Goal: Information Seeking & Learning: Learn about a topic

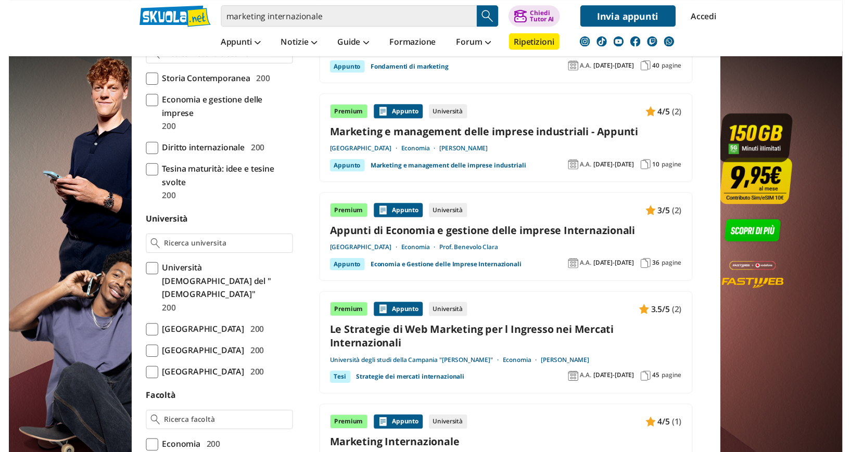
scroll to position [316, 0]
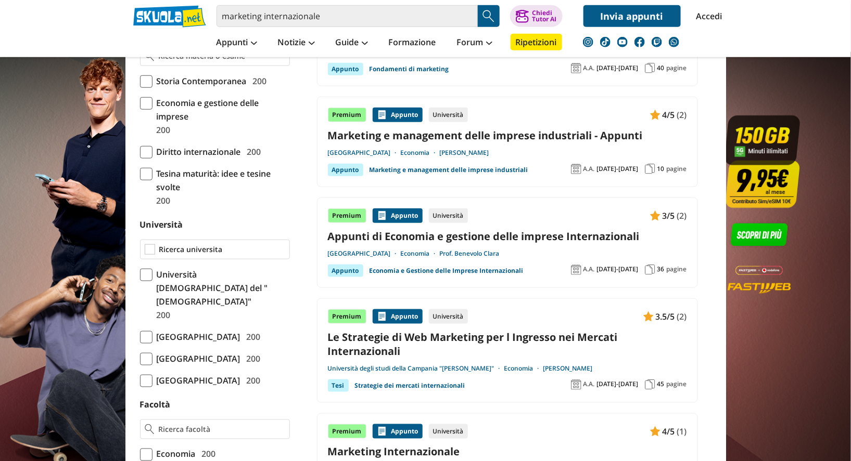
click at [267, 248] on input "Università" at bounding box center [222, 250] width 126 height 10
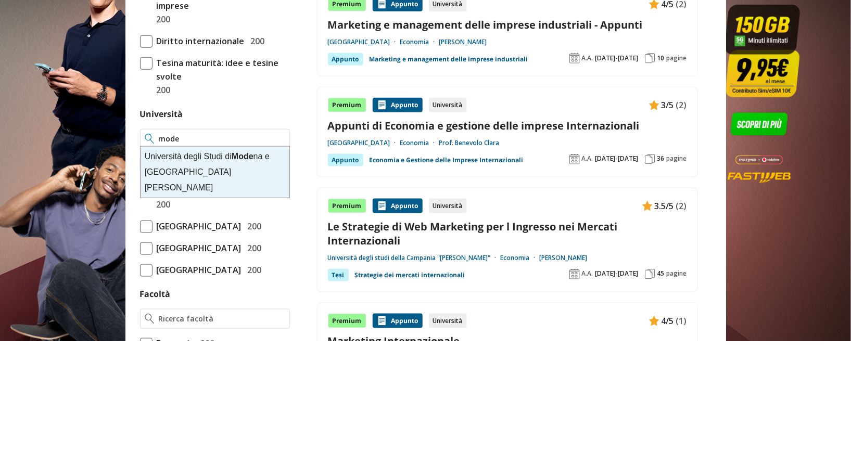
click at [243, 277] on div "Università degli Studi di Mode na e Reggio Emilia" at bounding box center [214, 283] width 149 height 51
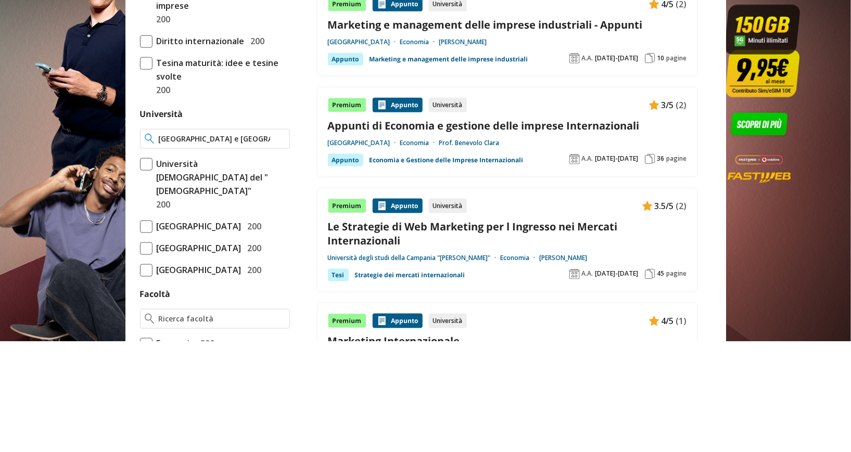
type input "[GEOGRAPHIC_DATA] e [GEOGRAPHIC_DATA][PERSON_NAME]"
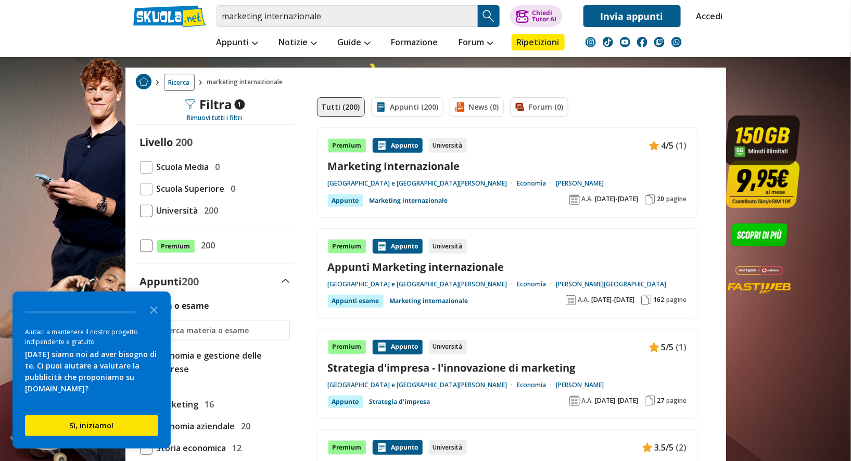
scroll to position [43, 0]
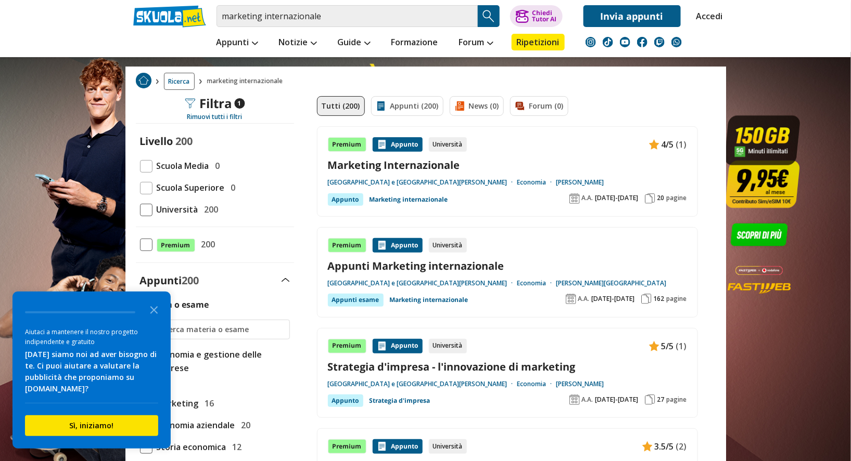
click at [482, 264] on link "Appunti Marketing internazionale" at bounding box center [507, 266] width 359 height 14
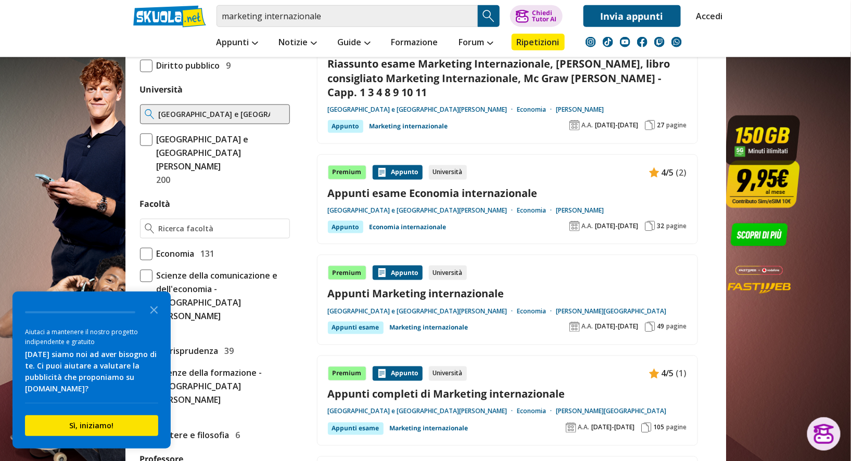
scroll to position [447, 0]
click at [471, 292] on link "Appunti Marketing internazionale" at bounding box center [507, 293] width 359 height 14
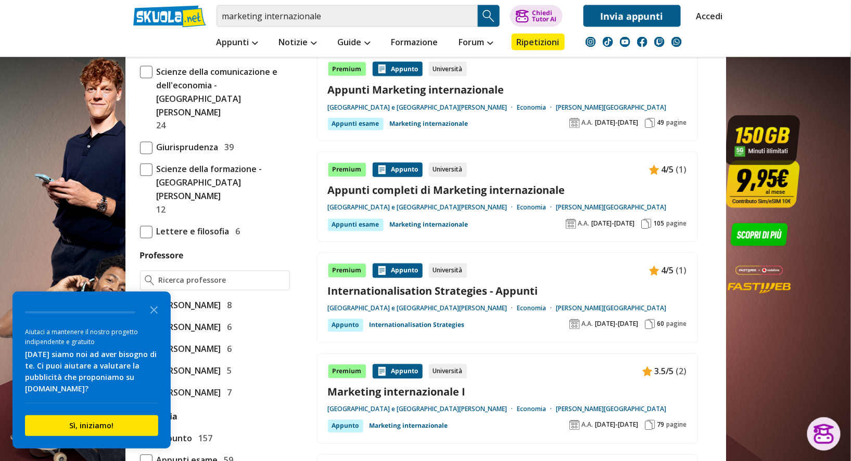
scroll to position [653, 0]
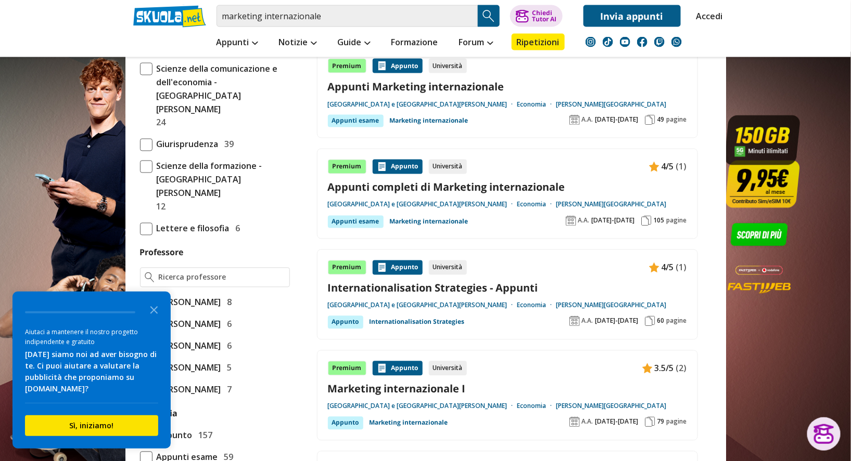
click at [543, 183] on link "Appunti completi di Marketing internazionale" at bounding box center [507, 188] width 359 height 14
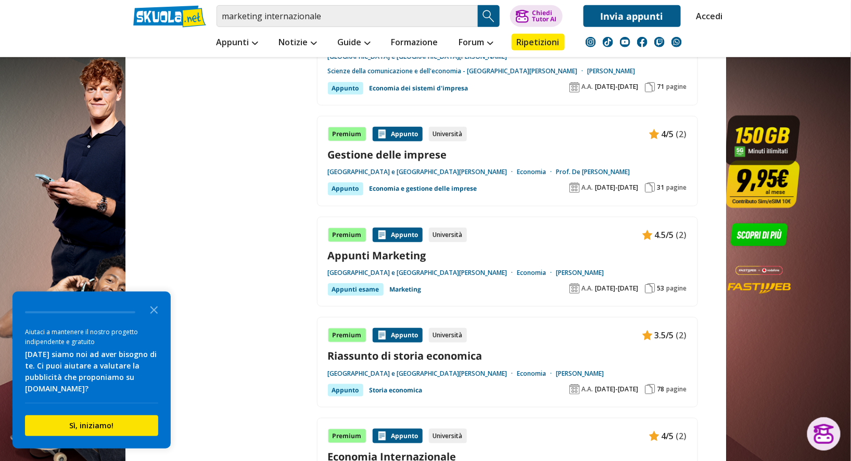
scroll to position [1738, 0]
click at [415, 252] on link "Appunti Marketing" at bounding box center [507, 255] width 359 height 14
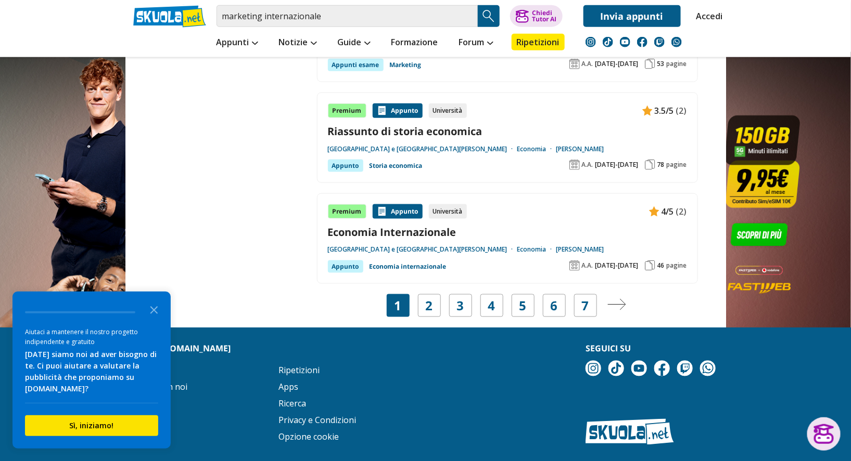
scroll to position [1966, 0]
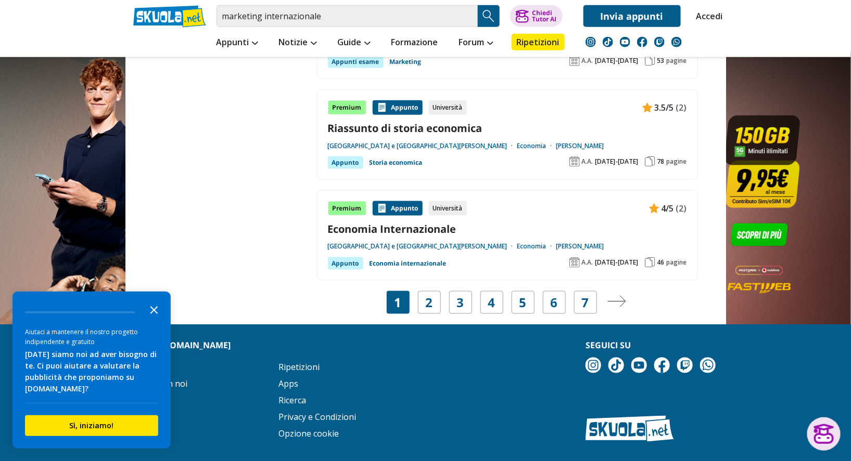
click at [159, 317] on icon "Close the survey" at bounding box center [154, 309] width 21 height 21
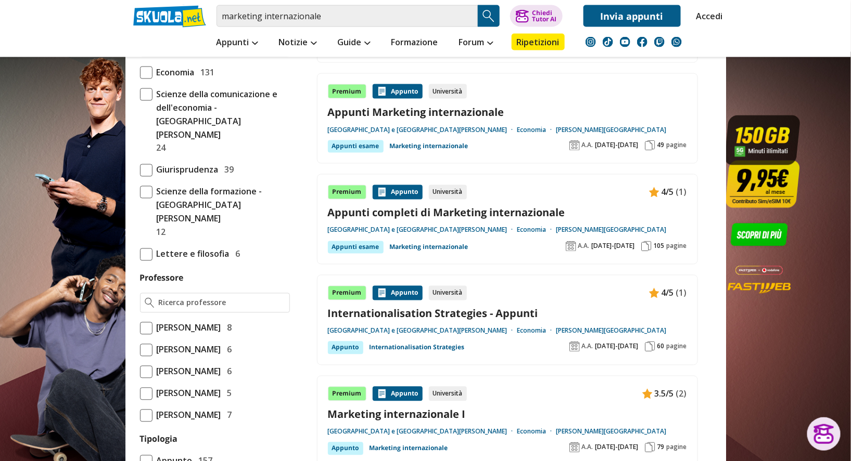
scroll to position [625, 0]
